Goal: Transaction & Acquisition: Subscribe to service/newsletter

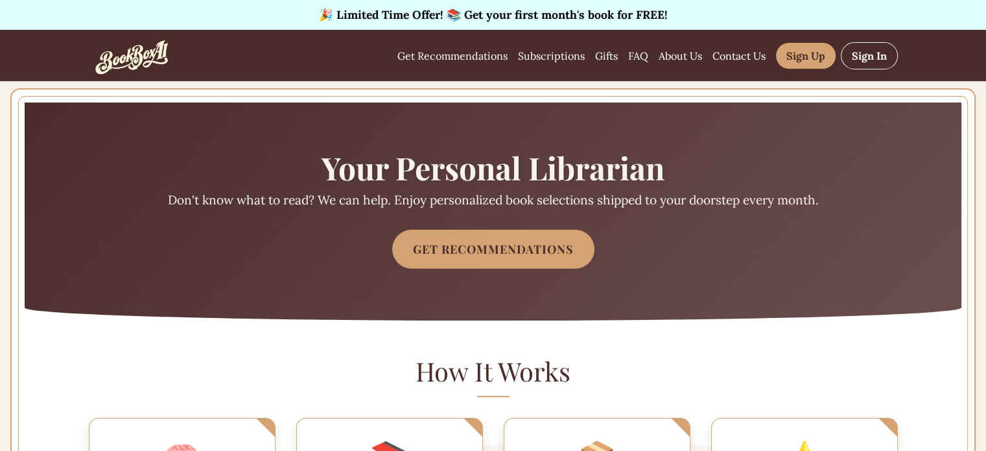
click at [416, 190] on section "Your Personal Librarian Don't know what to read? We can help. Enjoy personalize…" at bounding box center [493, 211] width 937 height 218
click at [352, 259] on section "Your Personal Librarian Don't know what to read? We can help. Enjoy personalize…" at bounding box center [493, 211] width 937 height 218
click at [836, 54] on link "Sign Up" at bounding box center [806, 54] width 60 height 26
